Goal: Task Accomplishment & Management: Use online tool/utility

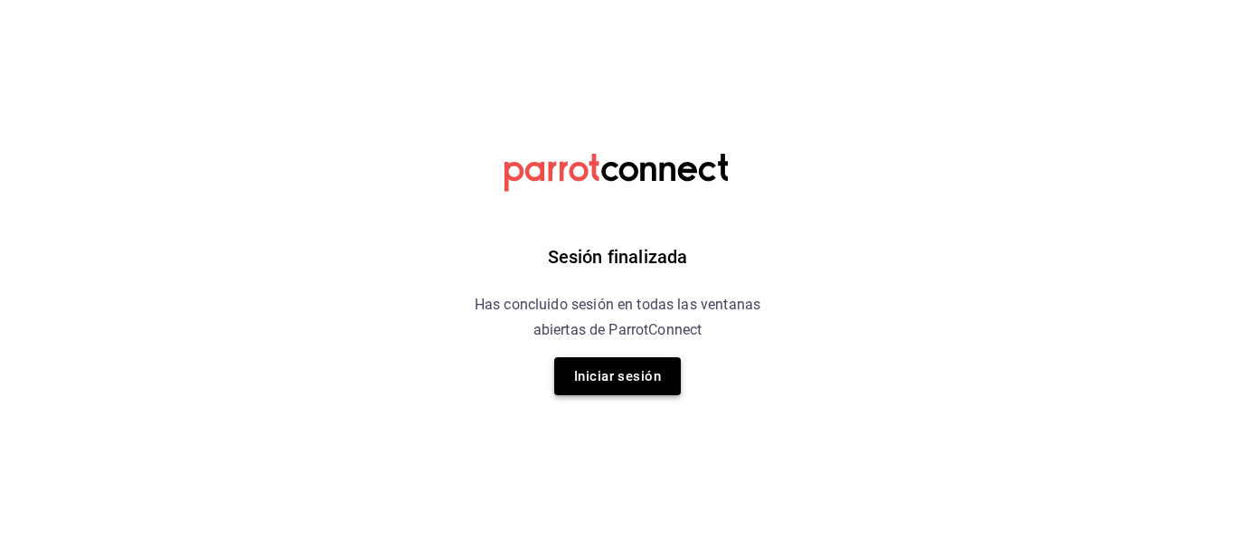
click at [621, 380] on button "Iniciar sesión" at bounding box center [617, 376] width 127 height 38
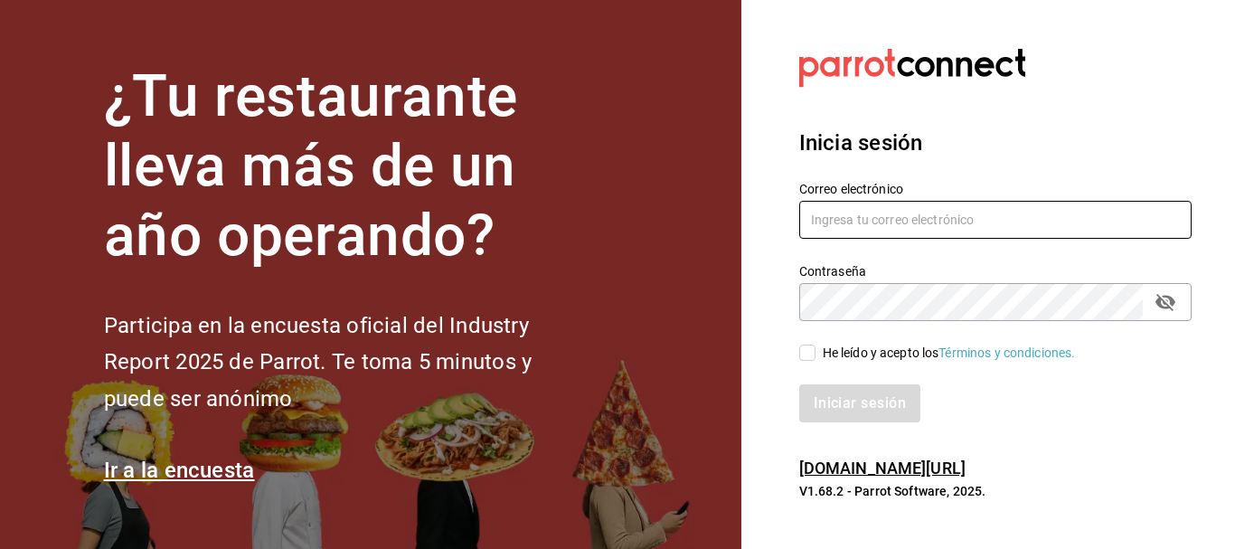
type input "5cincopizza@gmail.com"
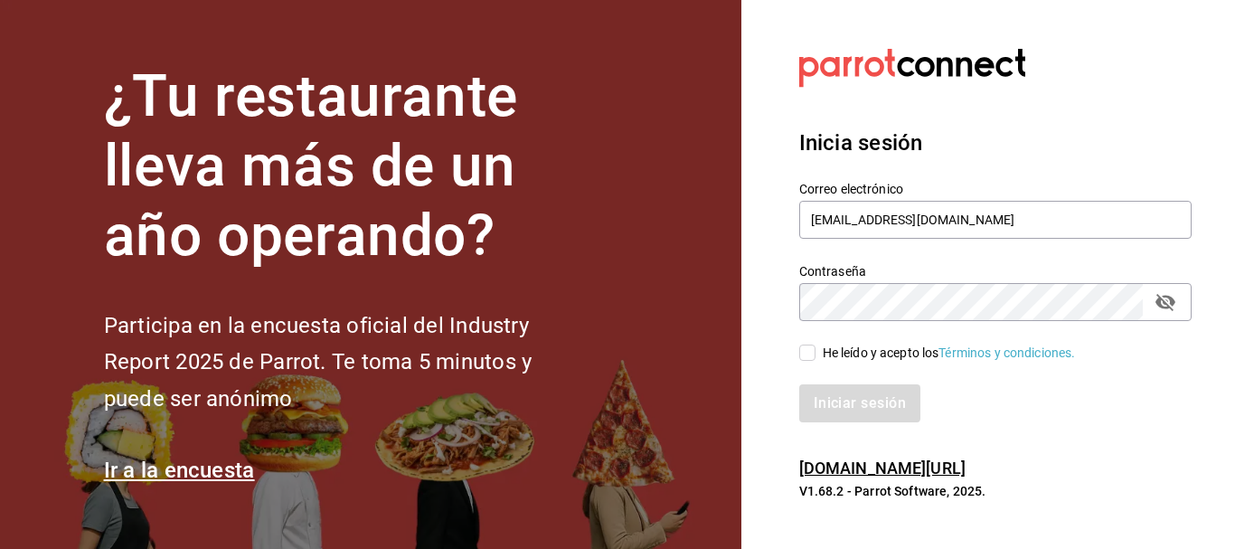
click at [809, 355] on input "He leído y acepto los Términos y condiciones." at bounding box center [807, 353] width 16 height 16
checkbox input "true"
click at [814, 391] on button "Iniciar sesión" at bounding box center [860, 403] width 123 height 38
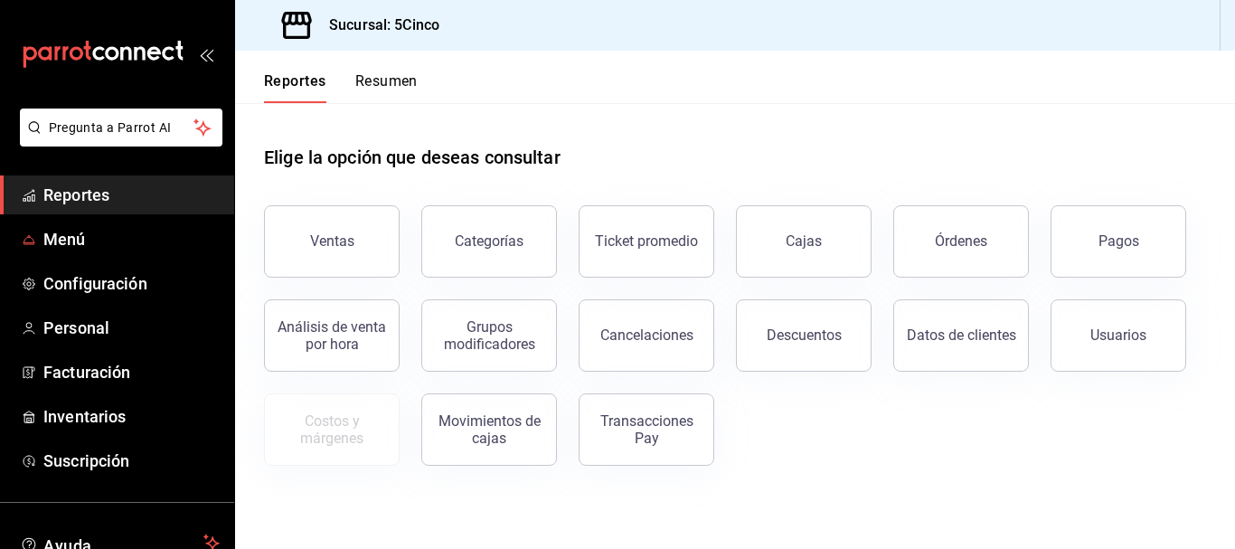
click at [329, 228] on button "Ventas" at bounding box center [332, 241] width 136 height 72
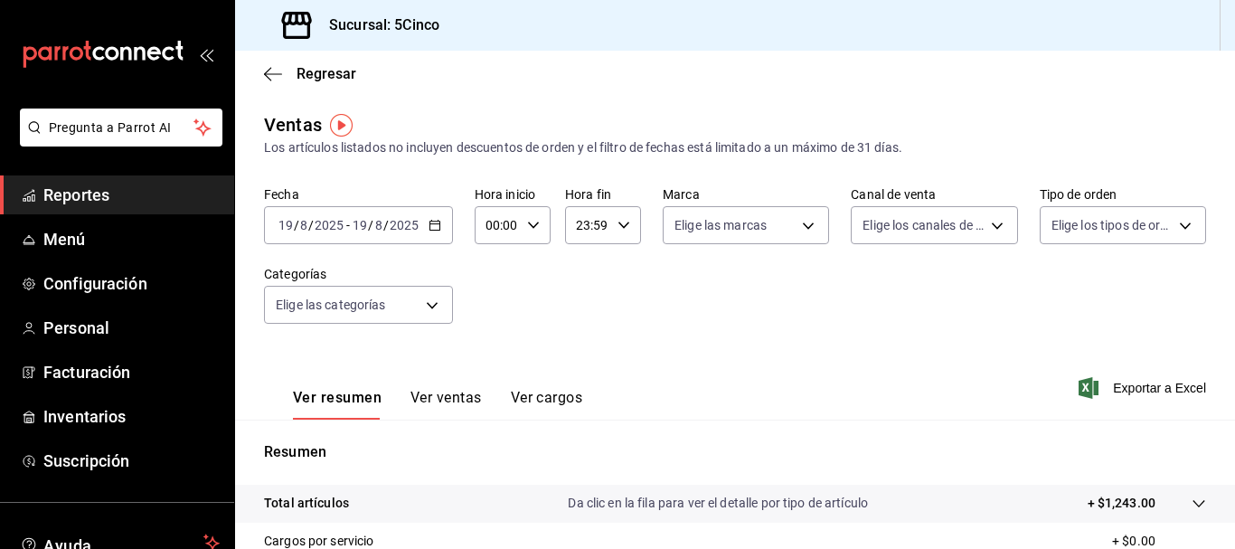
click at [432, 224] on \(Stroke\) "button" at bounding box center [435, 223] width 10 height 1
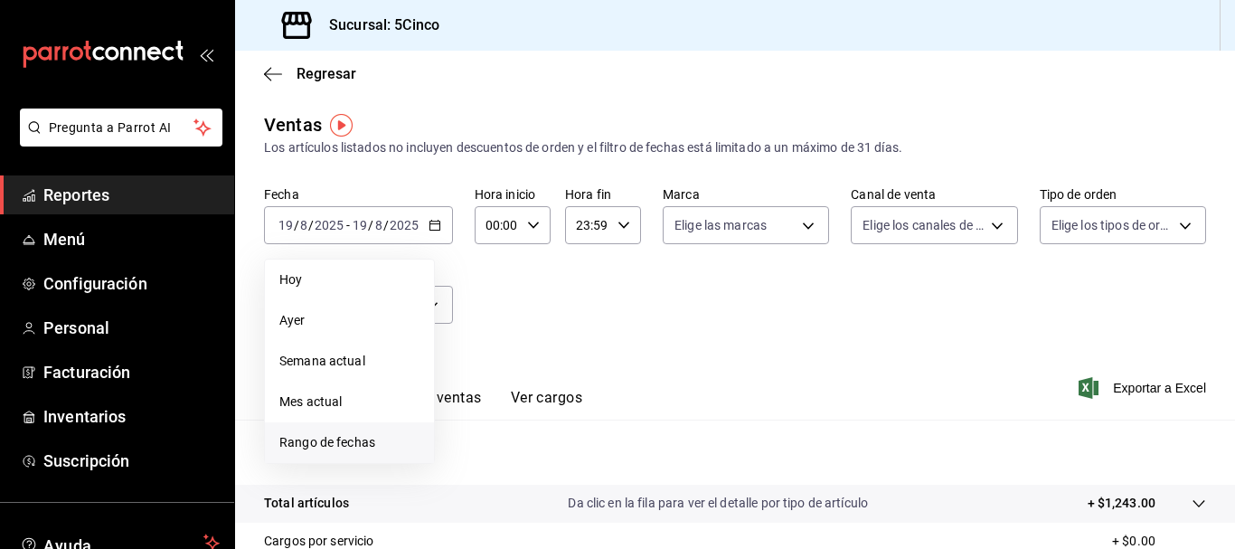
click at [349, 441] on span "Rango de fechas" at bounding box center [349, 442] width 140 height 19
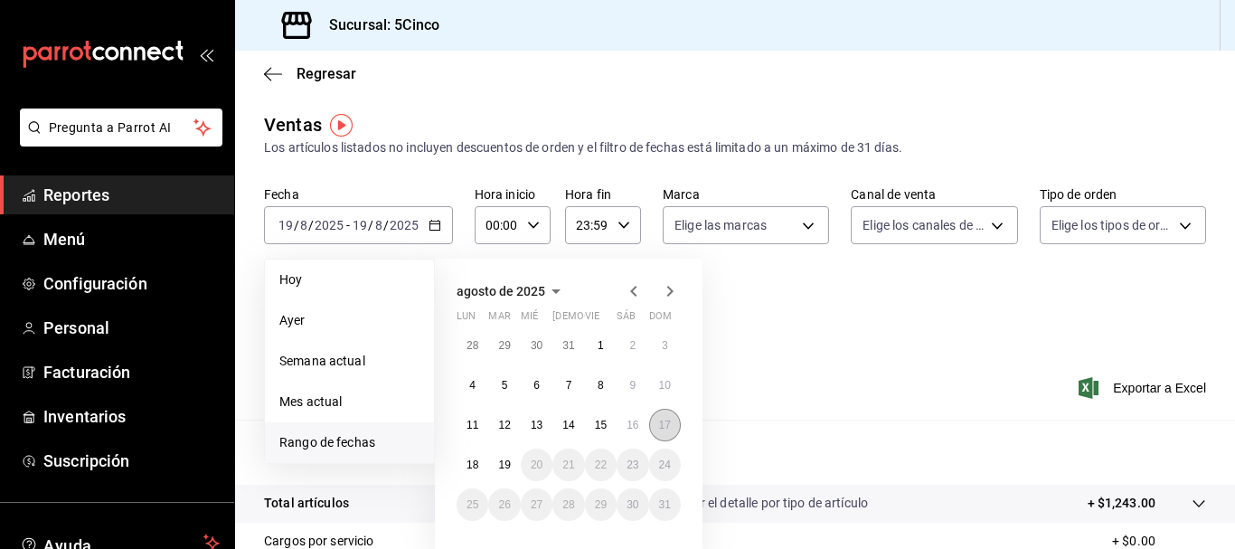
click at [666, 421] on abbr "17" at bounding box center [665, 425] width 12 height 13
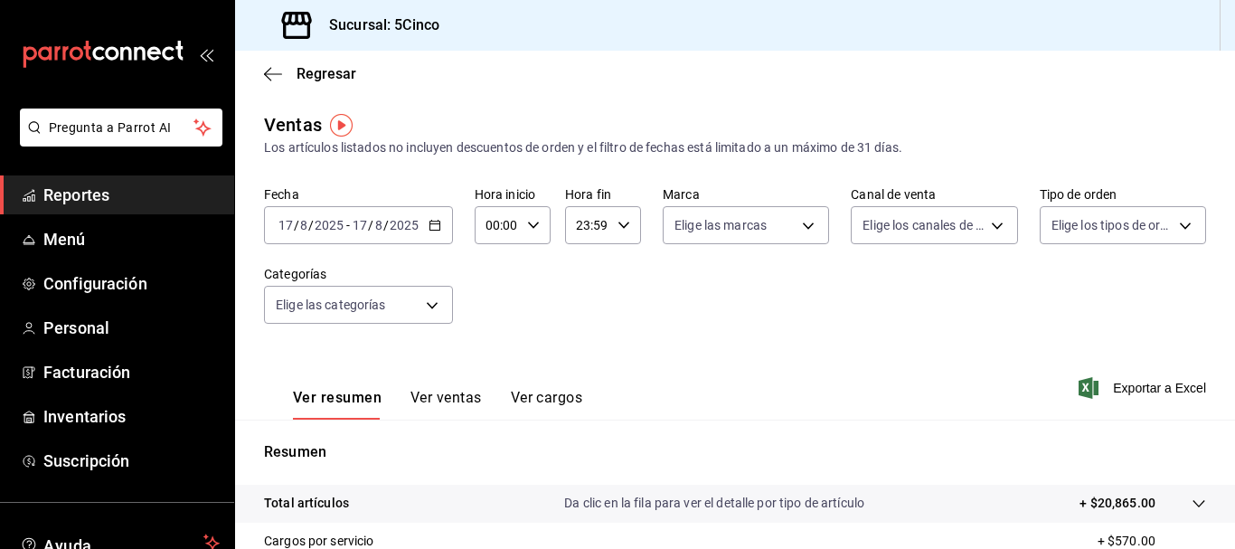
click at [666, 302] on div "Fecha [DATE] [DATE] - [DATE] [DATE] Hora inicio 00:00 Hora inicio Hora fin 23:5…" at bounding box center [735, 265] width 942 height 159
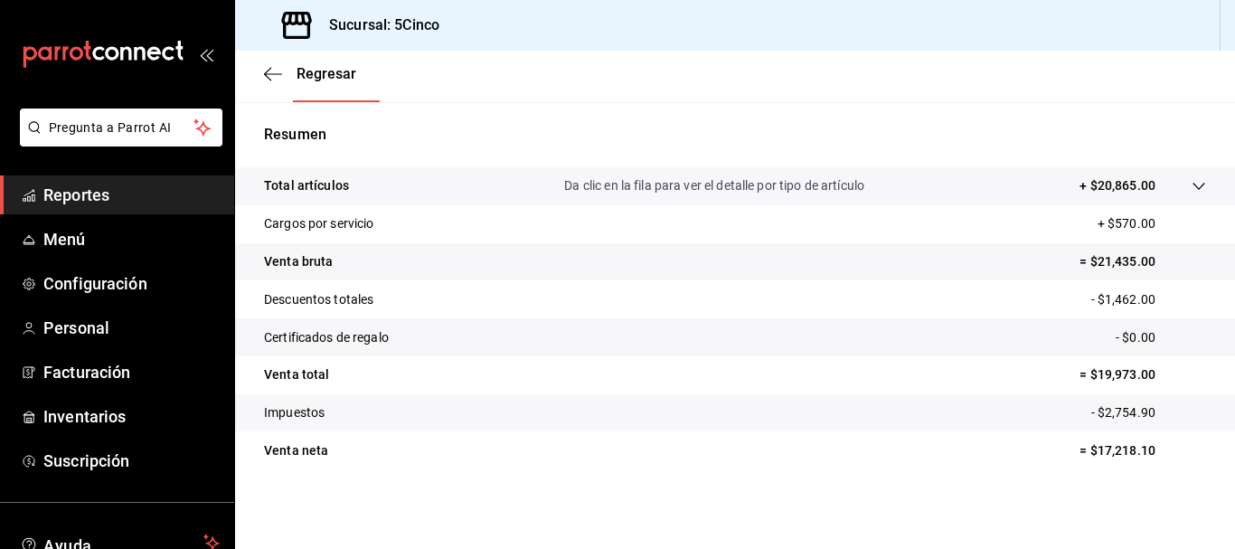
scroll to position [227, 0]
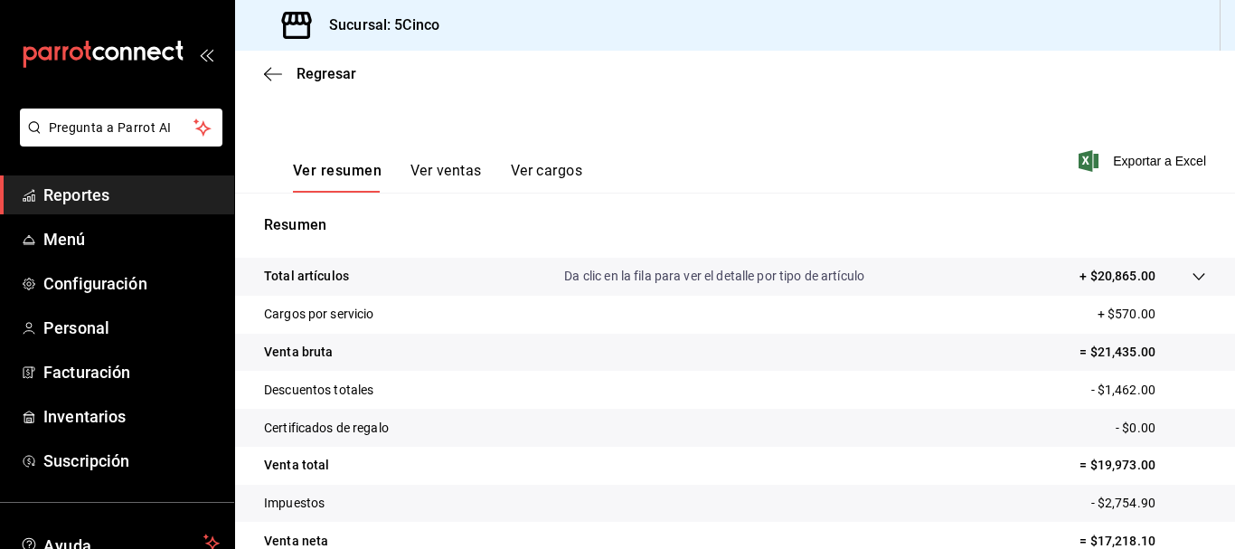
click at [534, 166] on button "Ver cargos" at bounding box center [547, 177] width 72 height 31
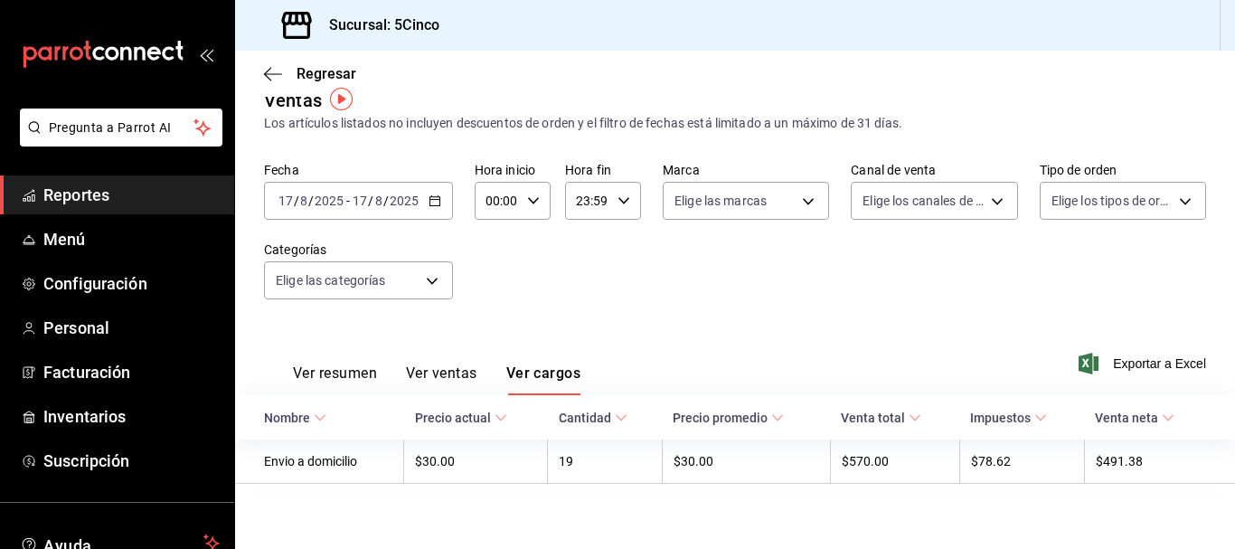
scroll to position [26, 0]
click at [444, 380] on button "Ver ventas" at bounding box center [441, 379] width 71 height 31
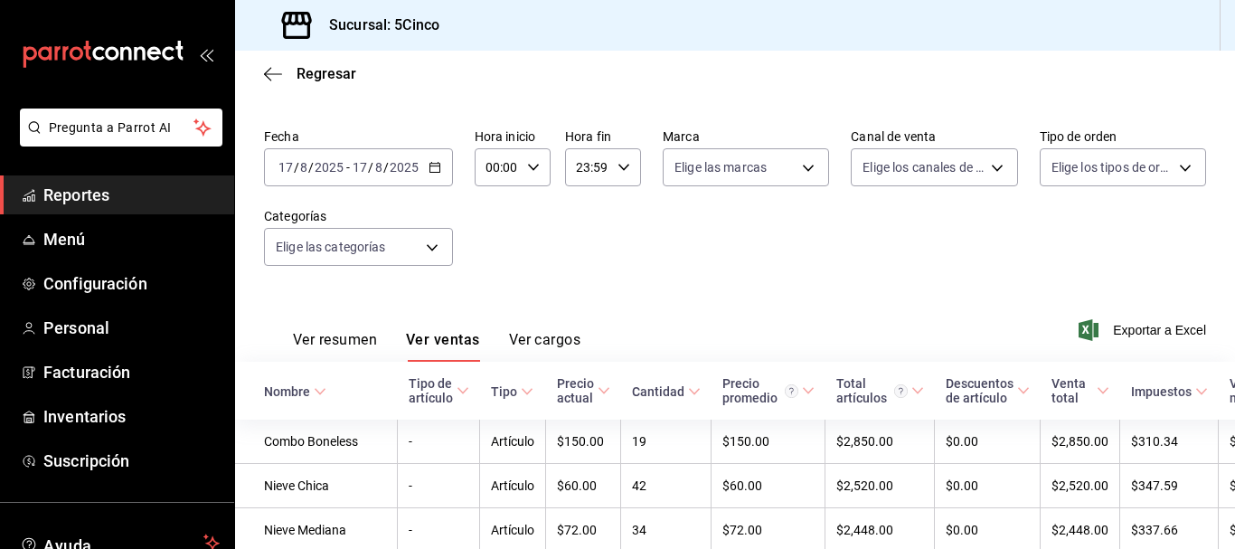
scroll to position [26, 0]
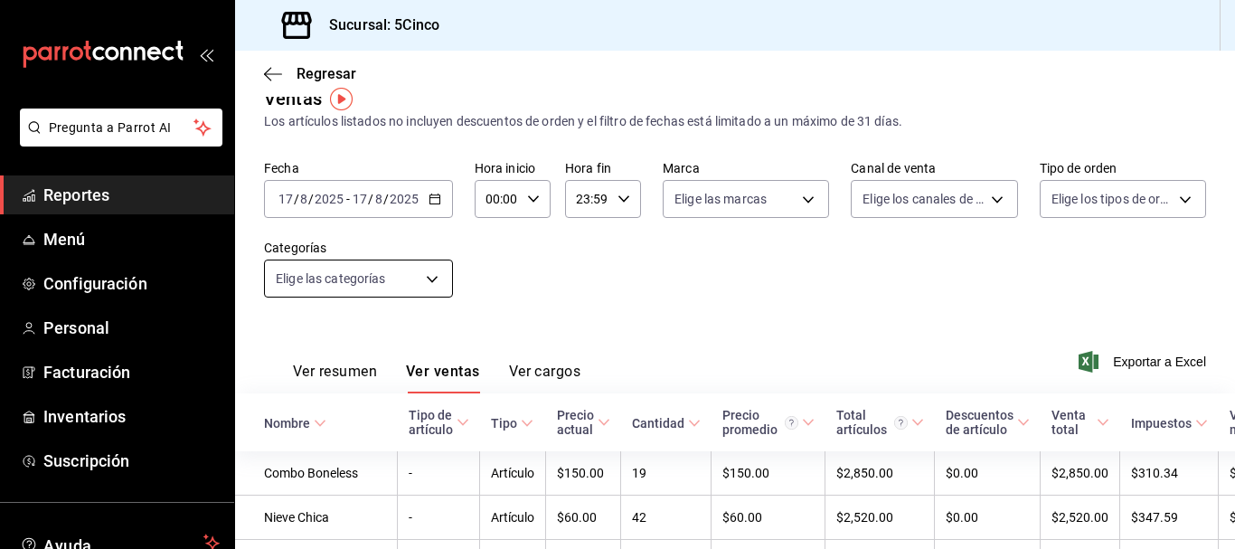
click at [435, 284] on body "Pregunta a Parrot AI Reportes Menú Configuración Personal Facturación Inventari…" at bounding box center [617, 274] width 1235 height 549
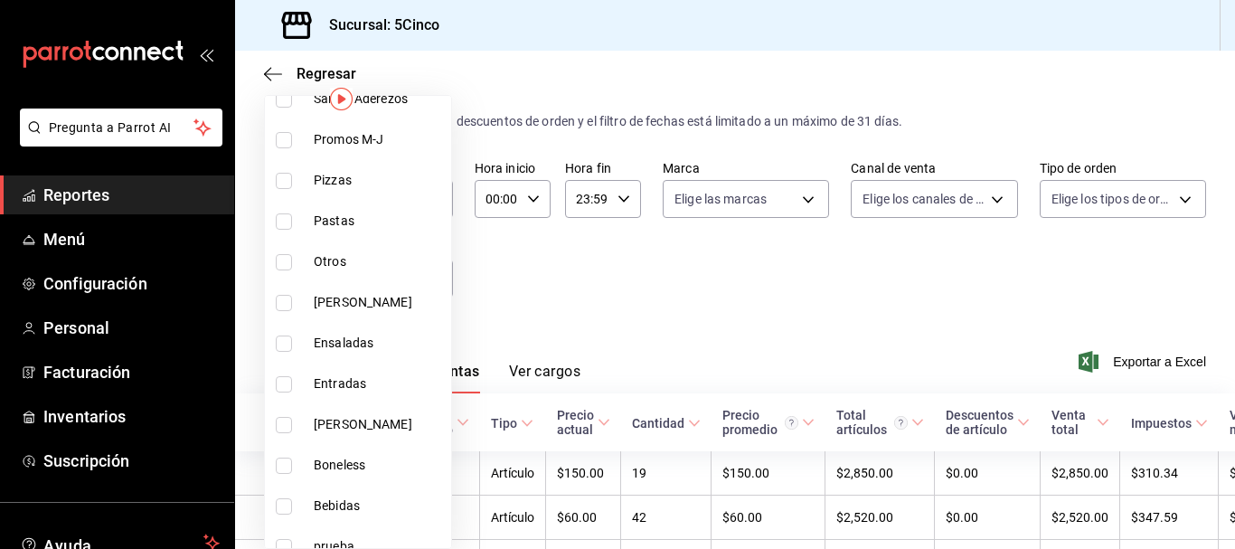
scroll to position [303, 0]
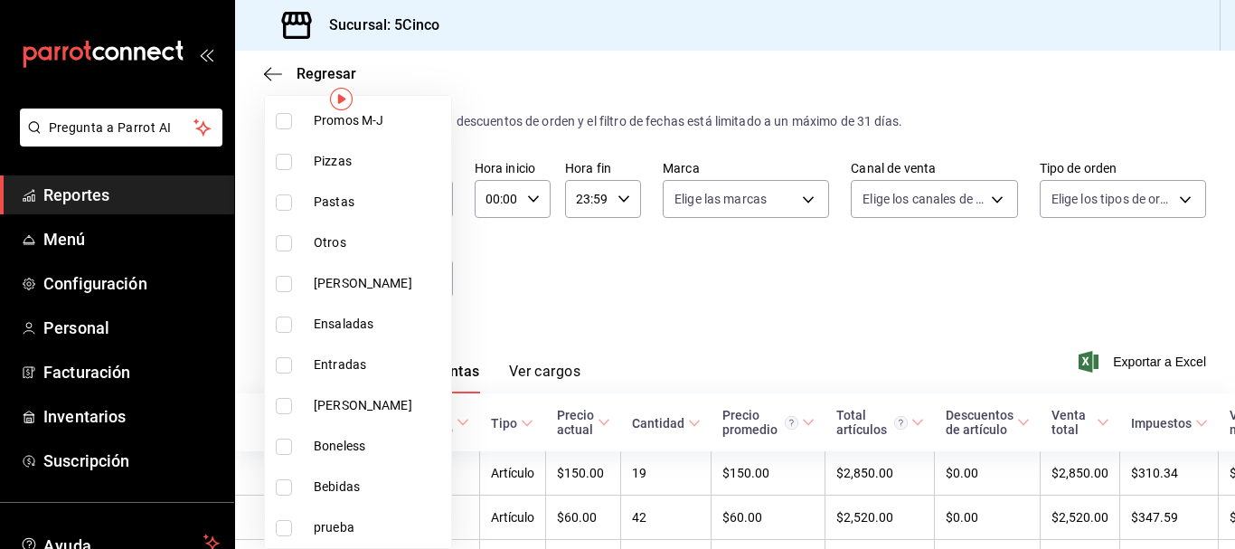
click at [324, 243] on span "Otros" at bounding box center [379, 242] width 130 height 19
type input "84ef5729-5ab2-4323-aca7-e05ccee016d5"
checkbox input "true"
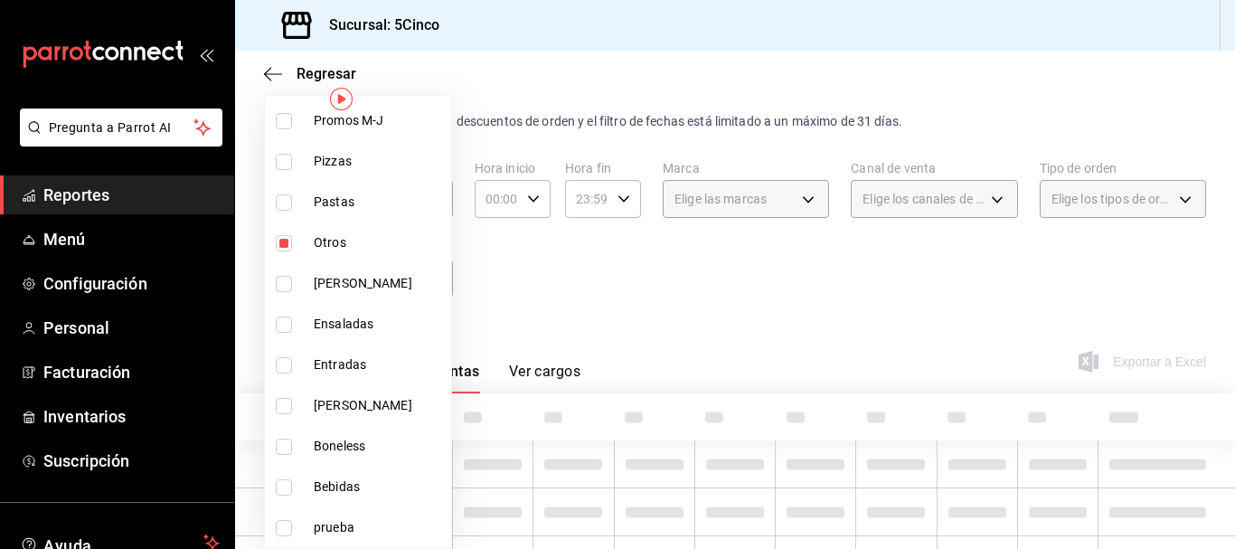
click at [565, 281] on div at bounding box center [617, 274] width 1235 height 549
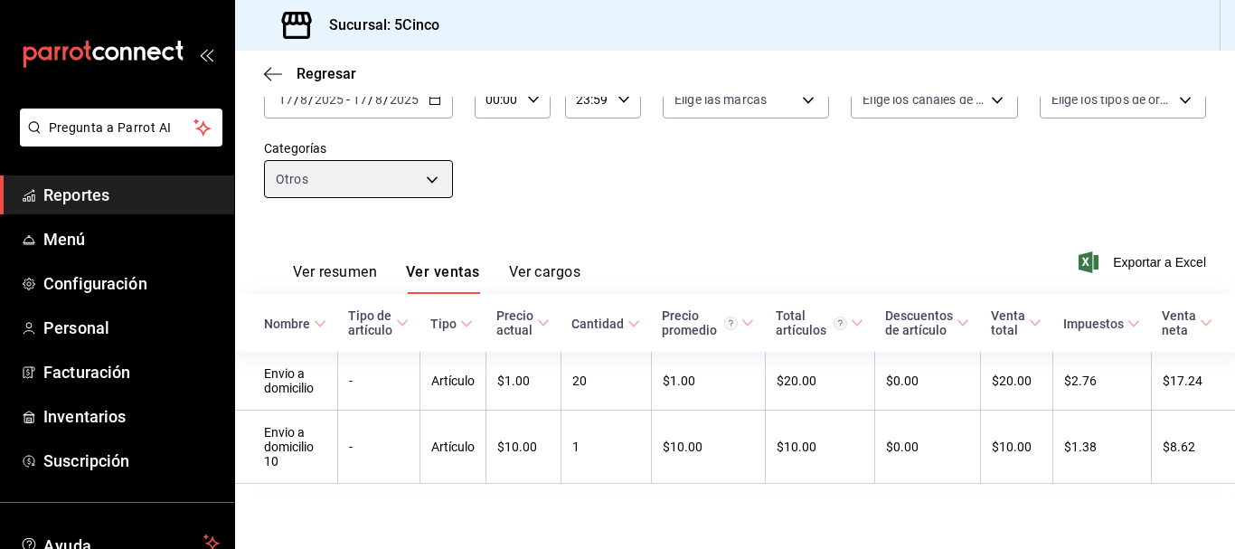
scroll to position [146, 0]
